Goal: Task Accomplishment & Management: Use online tool/utility

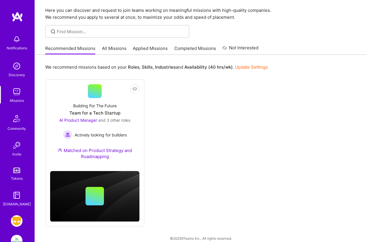
scroll to position [24, 0]
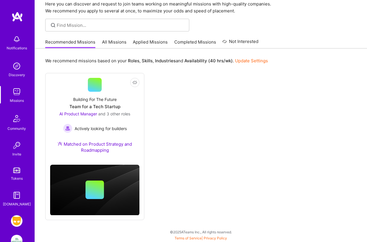
click at [20, 218] on img at bounding box center [17, 221] width 12 height 12
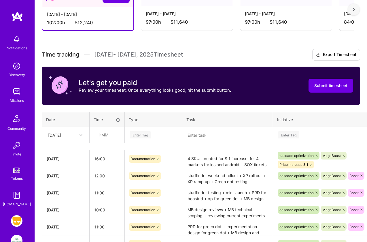
scroll to position [144, 0]
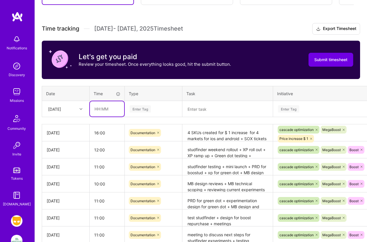
click at [102, 108] on input "text" at bounding box center [107, 108] width 34 height 15
type input "10:00"
click at [134, 107] on div "Enter Tag" at bounding box center [140, 108] width 21 height 9
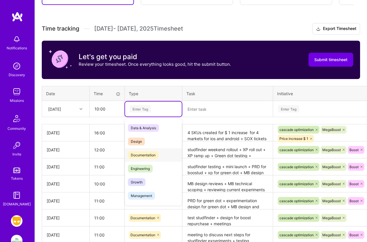
click at [140, 154] on span "Documentation" at bounding box center [143, 155] width 31 height 8
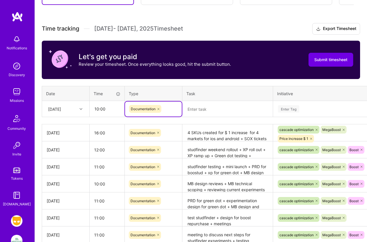
click at [192, 112] on textarea at bounding box center [227, 109] width 89 height 15
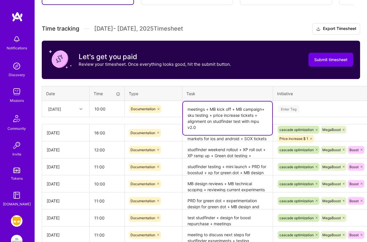
type textarea "meetings + MB kick off + MB campaign+ sku testing + price increase tickets + al…"
click at [288, 109] on div "Enter Tag" at bounding box center [288, 108] width 21 height 9
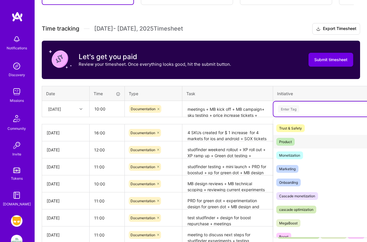
scroll to position [33, 0]
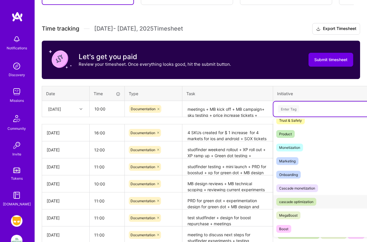
click at [298, 202] on div "cascade optimization" at bounding box center [296, 202] width 34 height 6
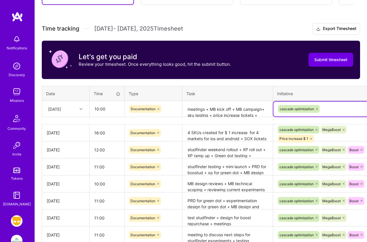
click at [330, 108] on div "cascade optimization" at bounding box center [326, 108] width 97 height 9
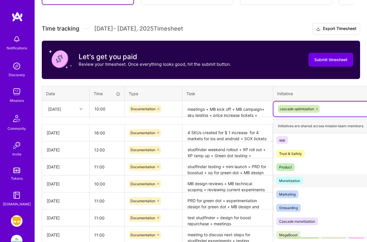
scroll to position [32, 0]
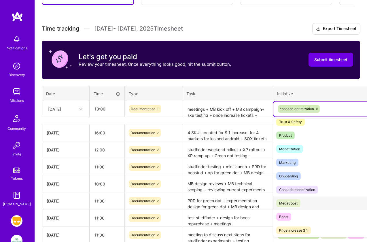
click at [299, 203] on span "MegaBoost" at bounding box center [289, 203] width 24 height 8
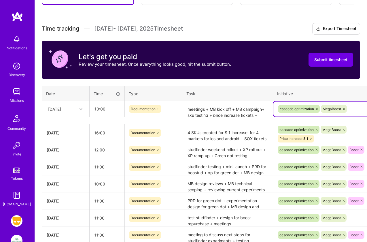
click at [308, 91] on div "Initiative" at bounding box center [326, 93] width 98 height 7
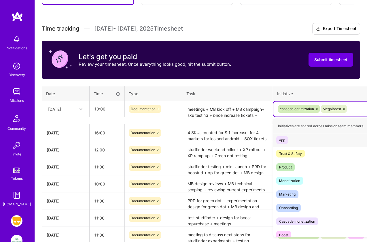
click at [354, 109] on div "cascade optimization MegaBoost" at bounding box center [326, 108] width 97 height 9
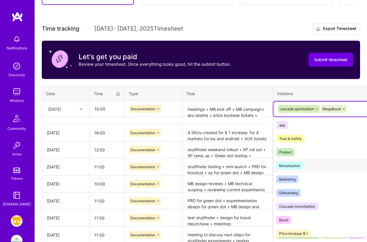
scroll to position [18, 0]
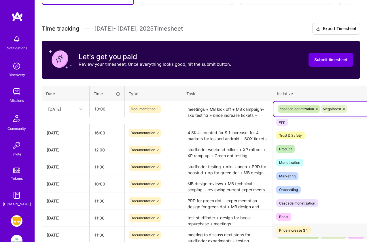
click at [304, 230] on div "Price increase $ 1" at bounding box center [293, 230] width 29 height 6
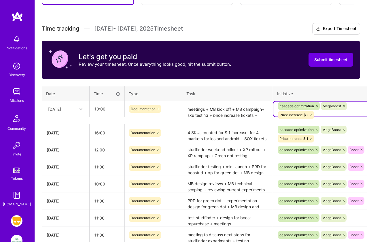
click at [310, 87] on th "Initiative" at bounding box center [326, 93] width 106 height 15
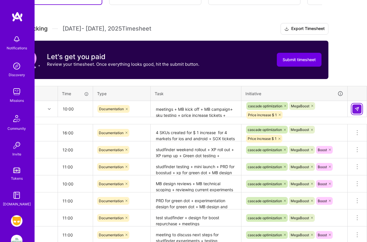
click at [358, 107] on img at bounding box center [357, 109] width 5 height 5
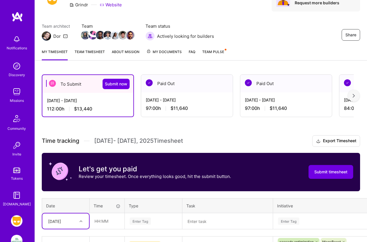
scroll to position [31, 0]
